Goal: Task Accomplishment & Management: Manage account settings

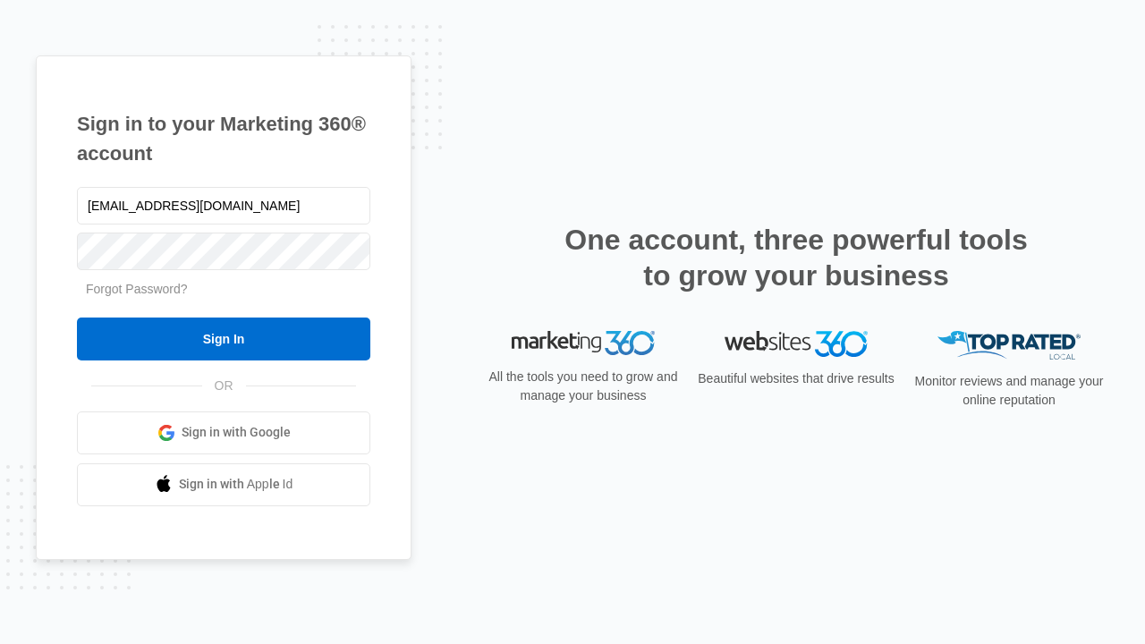
type input "dankie614@gmail.com"
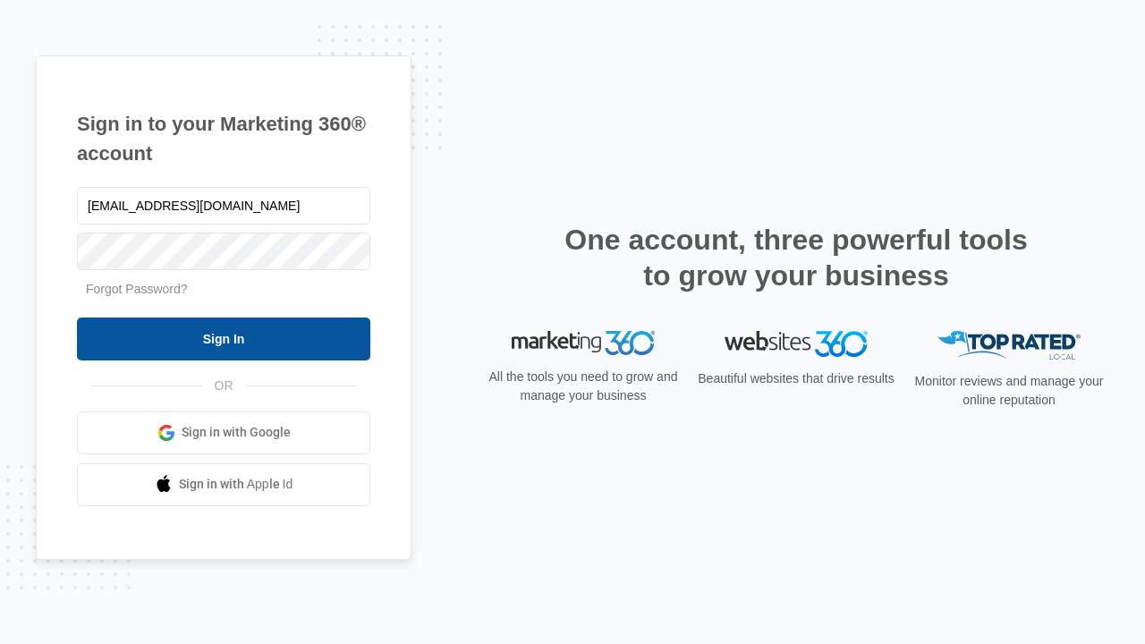
click at [224, 338] on input "Sign In" at bounding box center [223, 338] width 293 height 43
